Goal: Transaction & Acquisition: Register for event/course

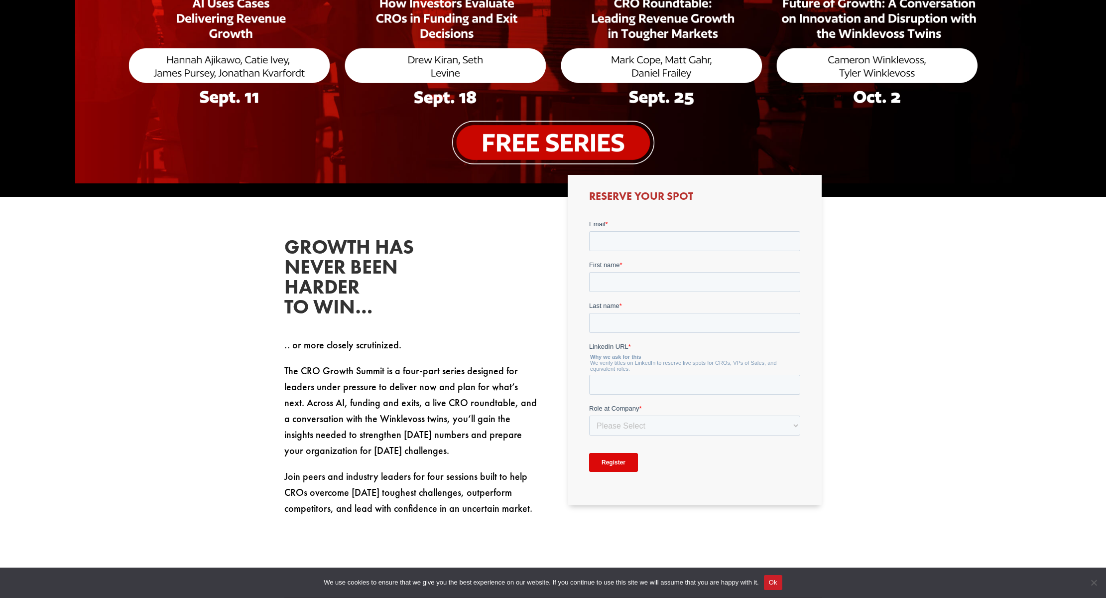
scroll to position [403, 0]
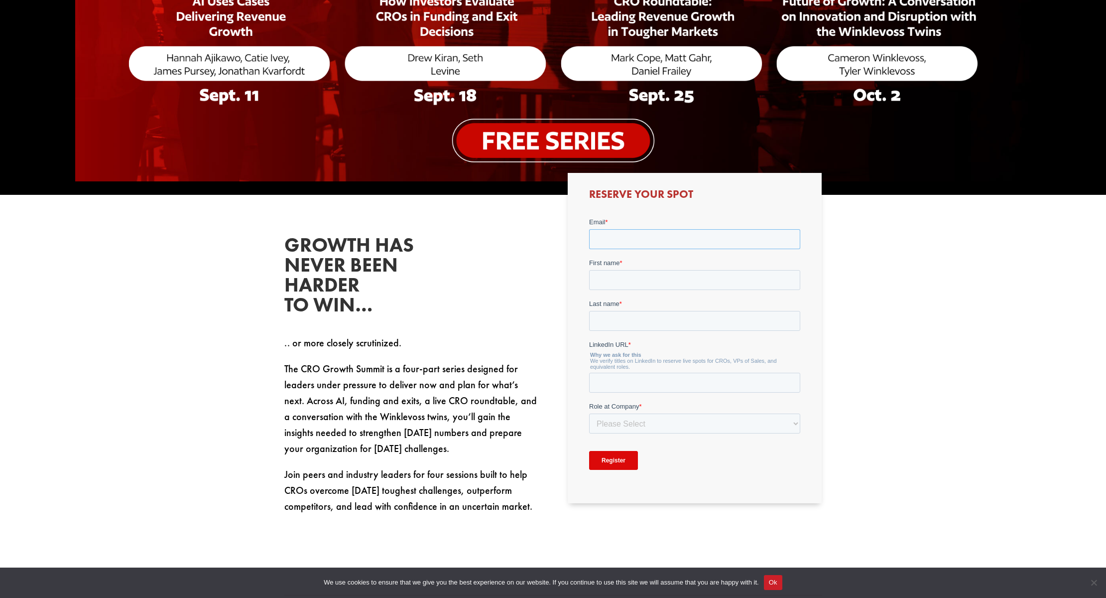
click at [629, 241] on input "Email *" at bounding box center [694, 239] width 211 height 20
type input "[PERSON_NAME][EMAIL_ADDRESS][DOMAIN_NAME]"
type input "Don"
type input "[PERSON_NAME]"
type input "[URL][DOMAIN_NAME]"
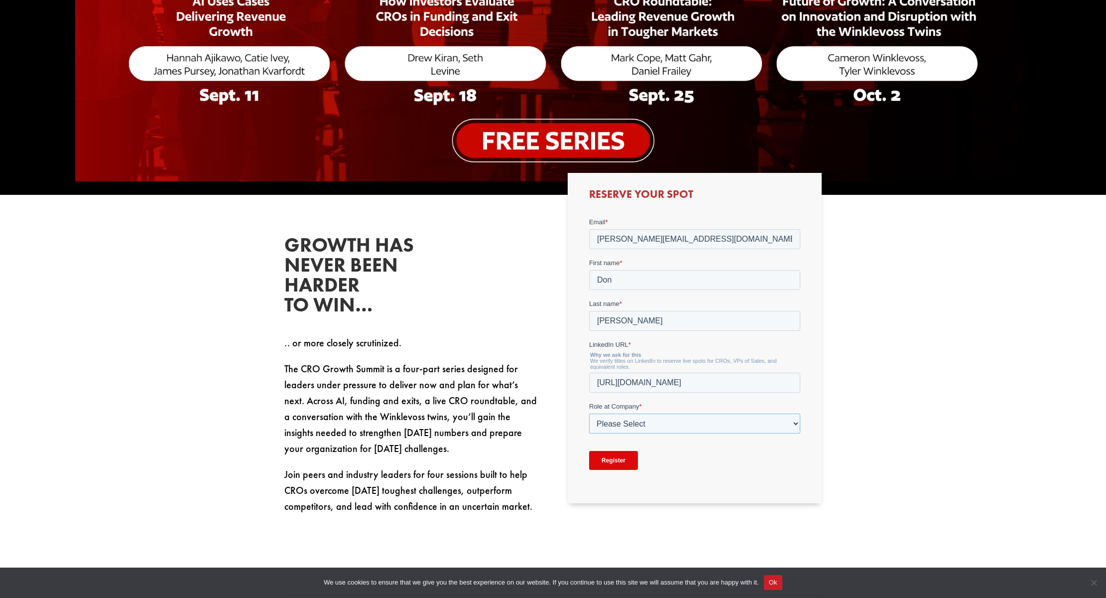
click at [688, 429] on select "Please Select C-Level (CRO, CSO, etc) Senior Leadership (VP of Sales, VP of Ena…" at bounding box center [694, 423] width 211 height 20
select select "C-Level (CRO, CSO, etc)"
click at [589, 413] on select "Please Select C-Level (CRO, CSO, etc) Senior Leadership (VP of Sales, VP of Ena…" at bounding box center [694, 423] width 211 height 20
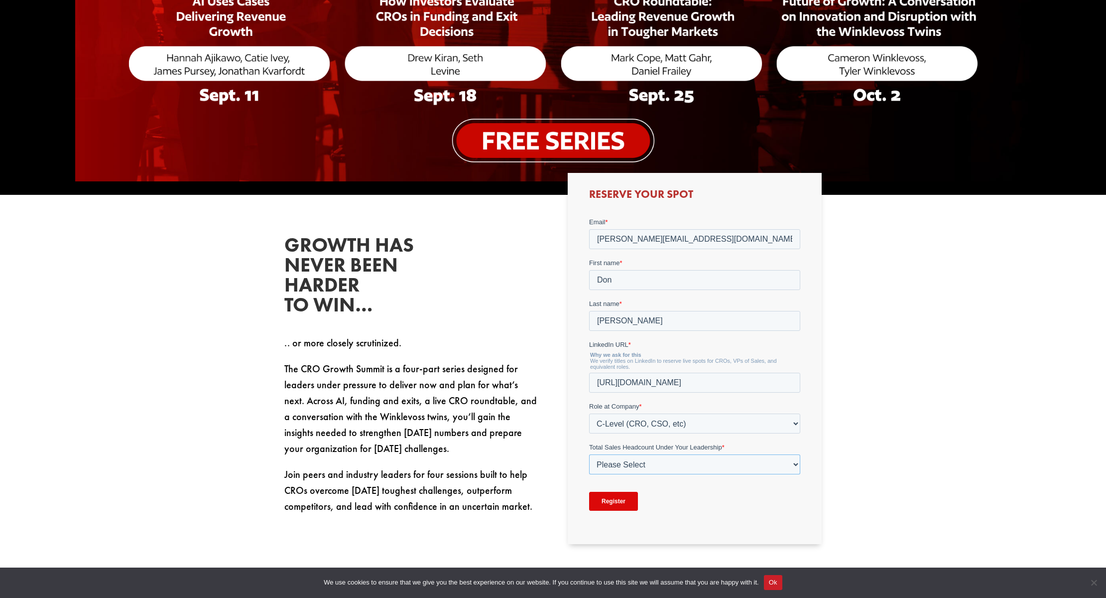
click at [676, 460] on select "Please Select Just Me 1-9 [PHONE_NUMBER] [PHONE_NUMBER]+" at bounding box center [694, 464] width 211 height 20
select select "1-9"
click at [589, 454] on select "Please Select Just Me 1-9 [PHONE_NUMBER] [PHONE_NUMBER]+" at bounding box center [694, 464] width 211 height 20
click at [626, 501] on input "Register" at bounding box center [613, 500] width 49 height 19
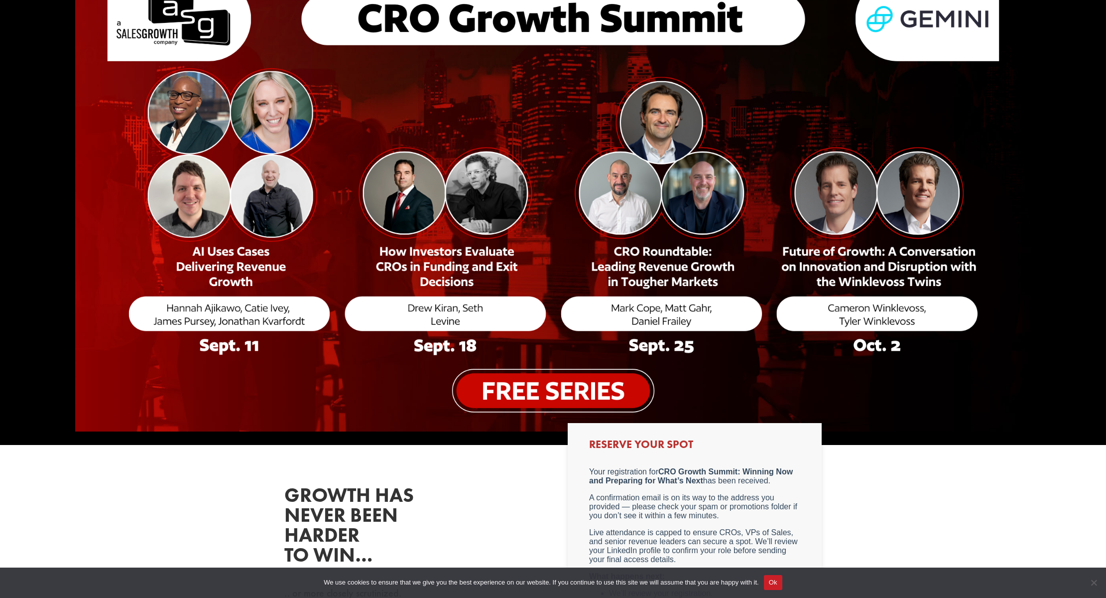
scroll to position [0, 0]
